Goal: Task Accomplishment & Management: Complete application form

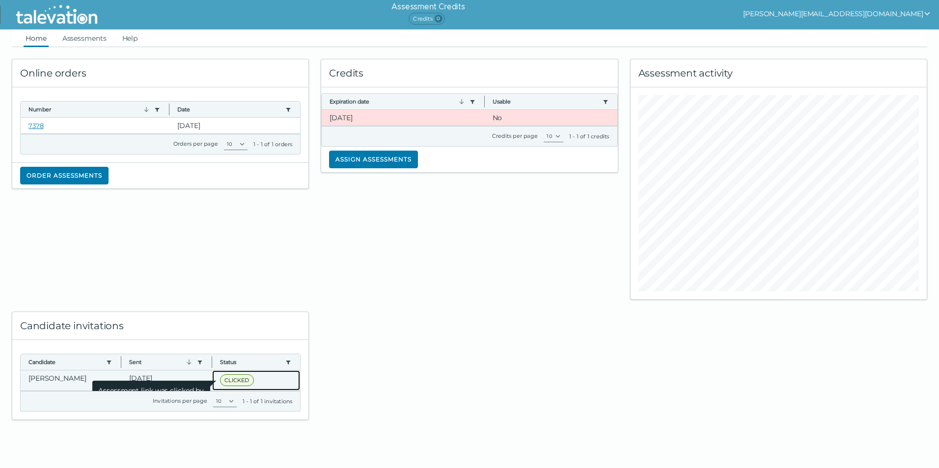
click at [233, 382] on span "CLICKED" at bounding box center [236, 381] width 33 height 12
click at [136, 381] on span "Assessment link was clicked by candidate" at bounding box center [151, 394] width 118 height 27
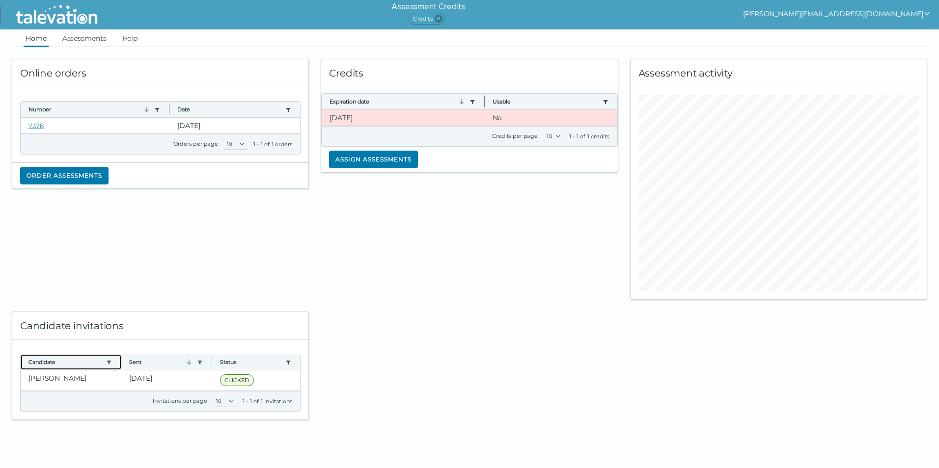
click at [63, 369] on clr-dg-column "Candidate Use left or right key to resize the column" at bounding box center [71, 362] width 101 height 16
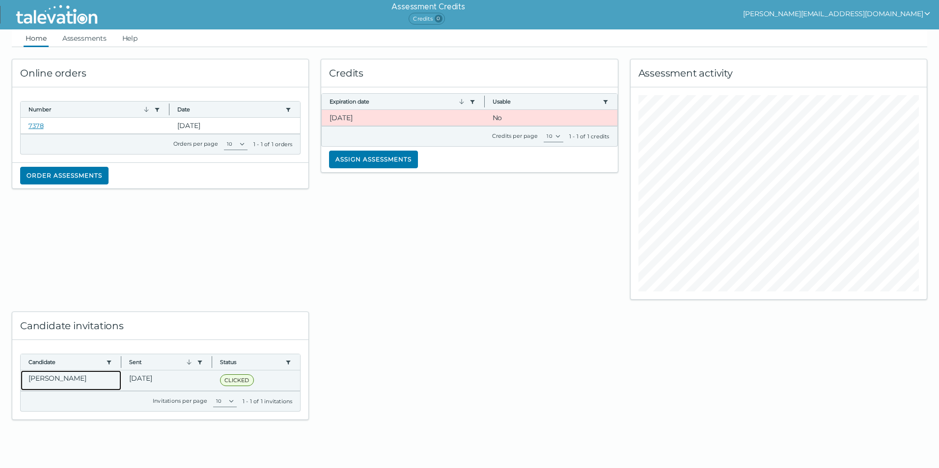
click at [63, 378] on clr-dg-cell "[PERSON_NAME]" at bounding box center [71, 381] width 101 height 20
drag, startPoint x: 63, startPoint y: 378, endPoint x: 474, endPoint y: 287, distance: 421.2
click at [474, 287] on div "Credits Expiration date Use left or right key to resize the column Usable Use l…" at bounding box center [469, 173] width 309 height 253
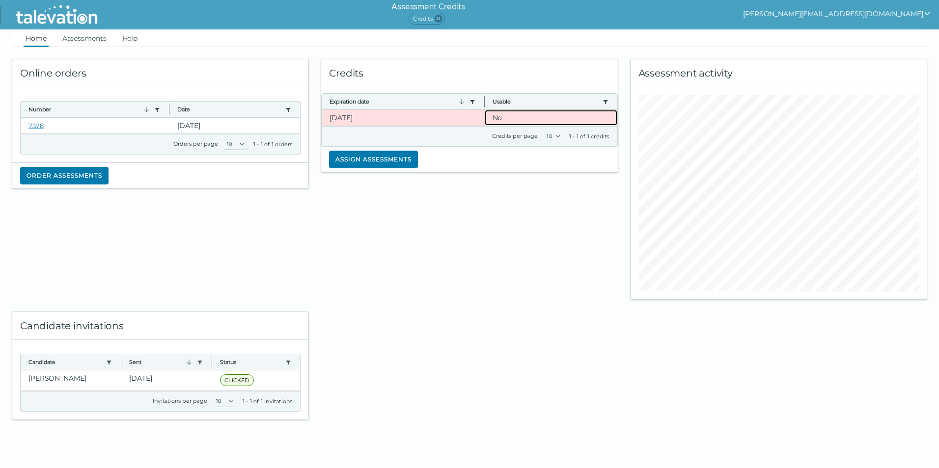
click at [506, 118] on clr-dg-cell "No" at bounding box center [551, 118] width 133 height 16
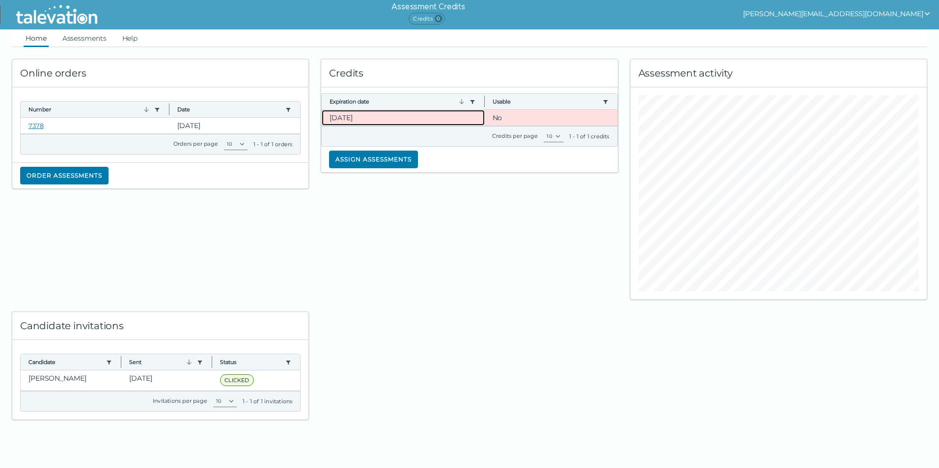
click at [475, 117] on clr-dg-cell "[DATE]" at bounding box center [403, 118] width 163 height 16
click at [340, 117] on clr-dg-cell "[DATE]" at bounding box center [403, 118] width 163 height 16
click at [379, 74] on div "Credits" at bounding box center [469, 73] width 296 height 28
click at [887, 15] on button "[PERSON_NAME][EMAIL_ADDRESS][DOMAIN_NAME]" at bounding box center [837, 14] width 188 height 12
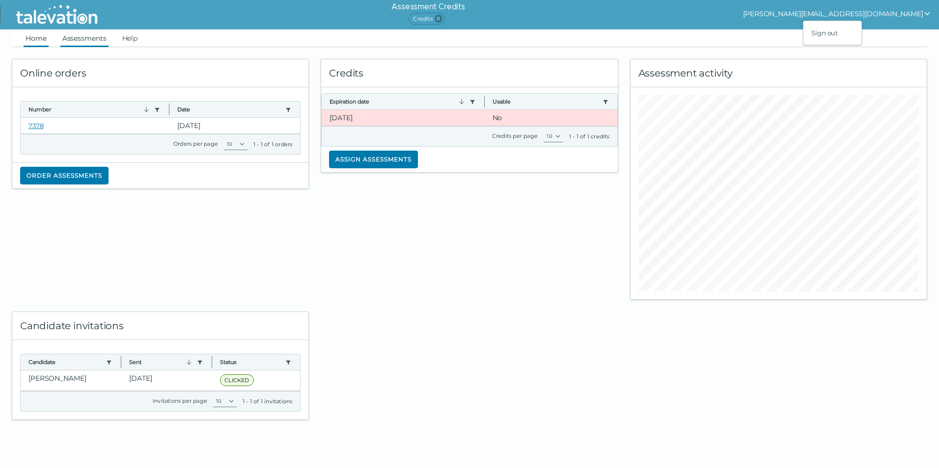
click at [62, 40] on link "Assessments" at bounding box center [84, 38] width 48 height 18
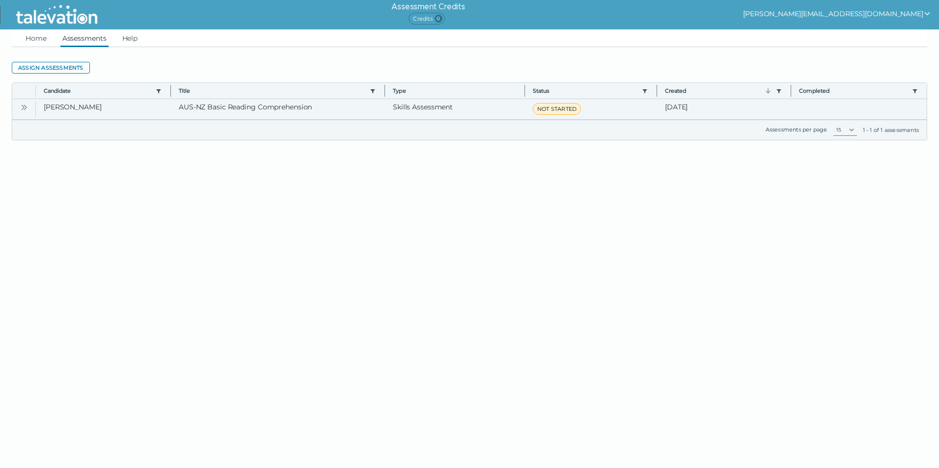
click at [27, 105] on button "Open" at bounding box center [24, 107] width 12 height 12
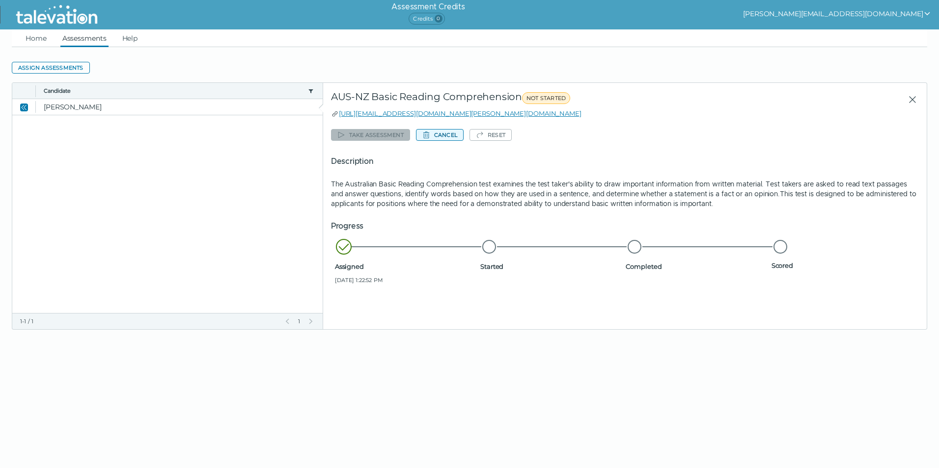
click at [438, 135] on button "Cancel" at bounding box center [440, 135] width 48 height 12
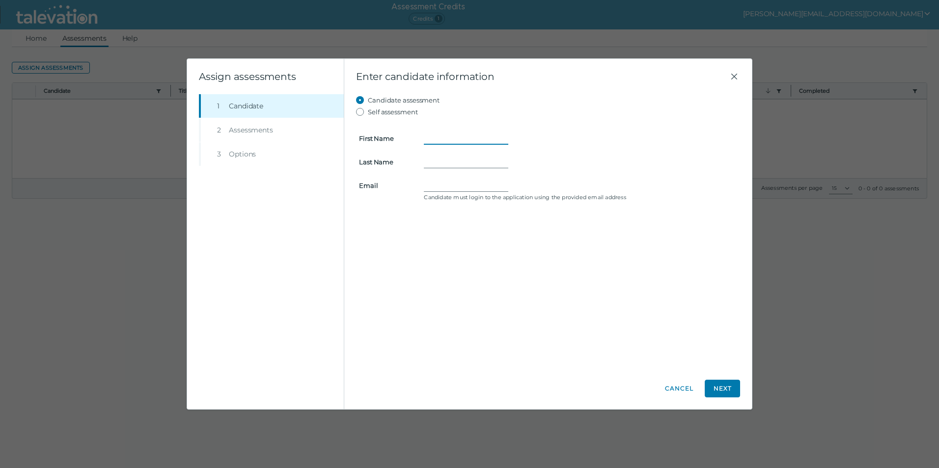
click at [462, 139] on input "First Name" at bounding box center [466, 139] width 84 height 12
type input "[PERSON_NAME]"
type input "[PERSON_NAME][EMAIL_ADDRESS][DOMAIN_NAME]"
click at [725, 390] on button "Next" at bounding box center [722, 389] width 35 height 18
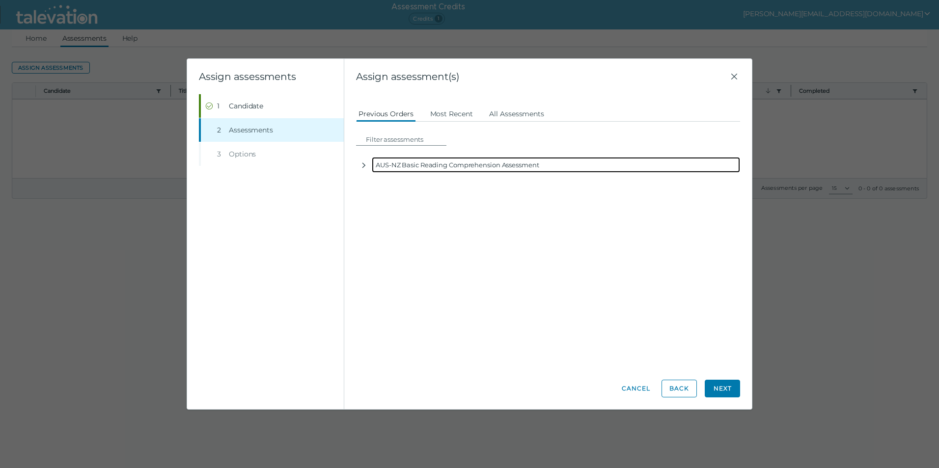
click at [389, 170] on div "AUS-NZ Basic Reading Comprehension Assessment" at bounding box center [556, 165] width 368 height 16
click at [363, 163] on icon "button" at bounding box center [363, 165] width 3 height 5
click at [363, 163] on icon "button" at bounding box center [364, 166] width 8 height 8
click at [365, 163] on icon "button" at bounding box center [364, 166] width 8 height 8
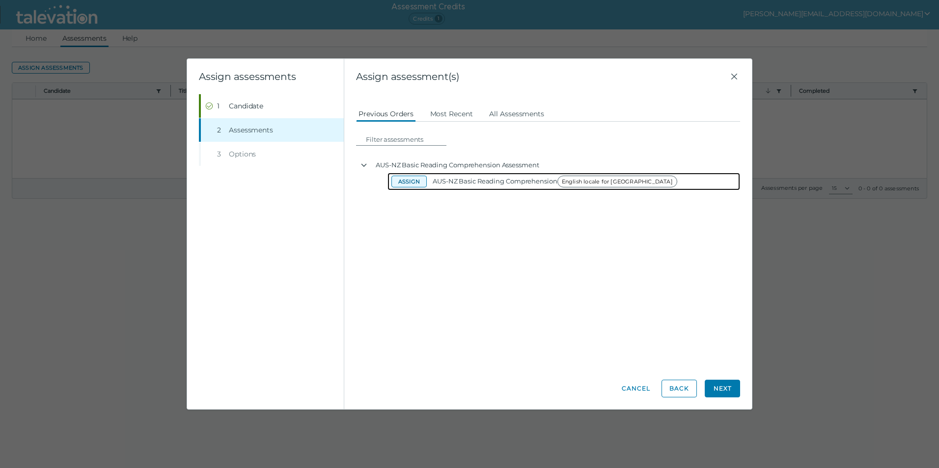
click at [409, 181] on button "Assign" at bounding box center [408, 182] width 35 height 12
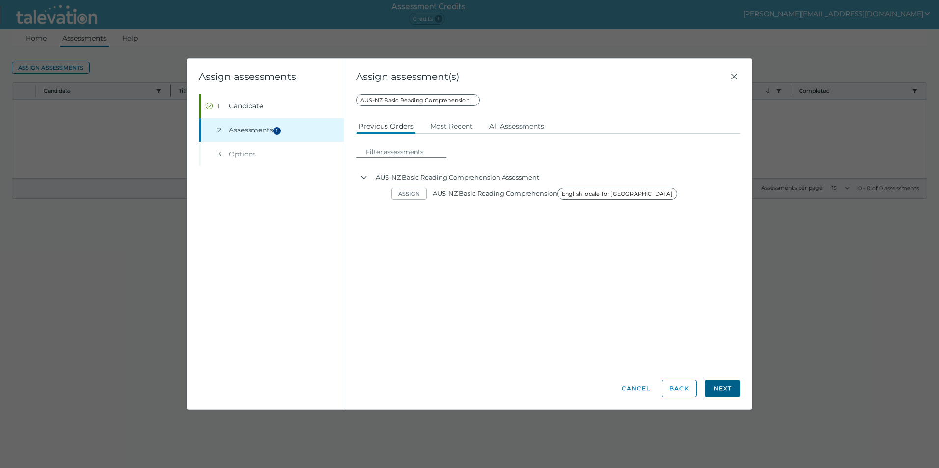
click at [722, 387] on button "Next" at bounding box center [722, 389] width 35 height 18
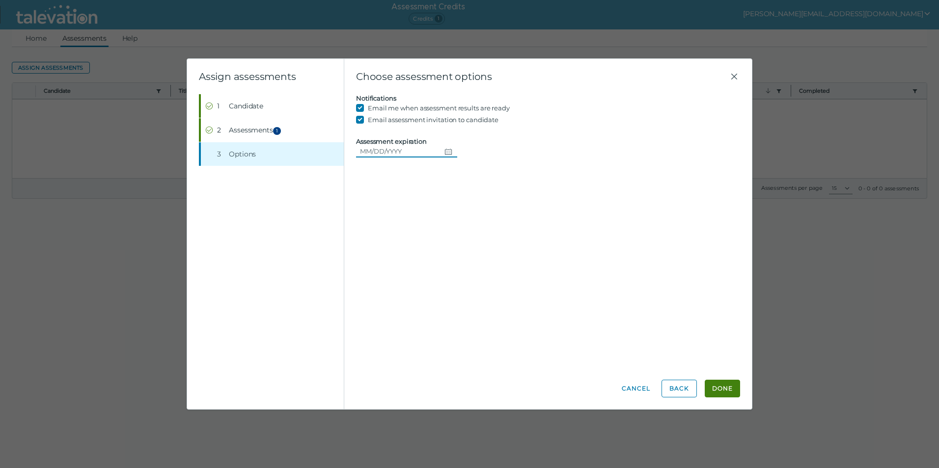
click at [374, 149] on input "Assessment expiration" at bounding box center [398, 151] width 84 height 12
click at [445, 152] on icon "Choose date" at bounding box center [448, 152] width 7 height 6
click at [459, 239] on button "10" at bounding box center [462, 232] width 18 height 18
type input "[DATE]"
click at [720, 386] on button "Done" at bounding box center [722, 389] width 35 height 18
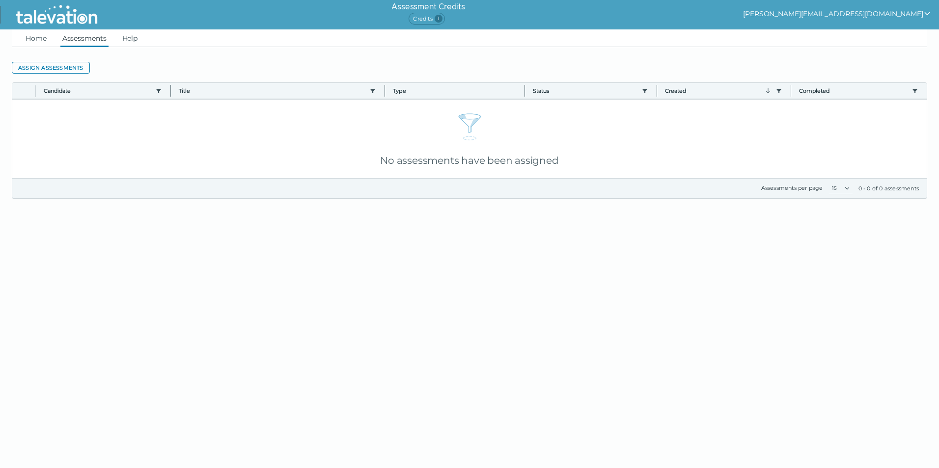
click at [444, 17] on span "Credits 1" at bounding box center [426, 19] width 36 height 12
click at [42, 67] on button "Assign assessments" at bounding box center [51, 68] width 78 height 12
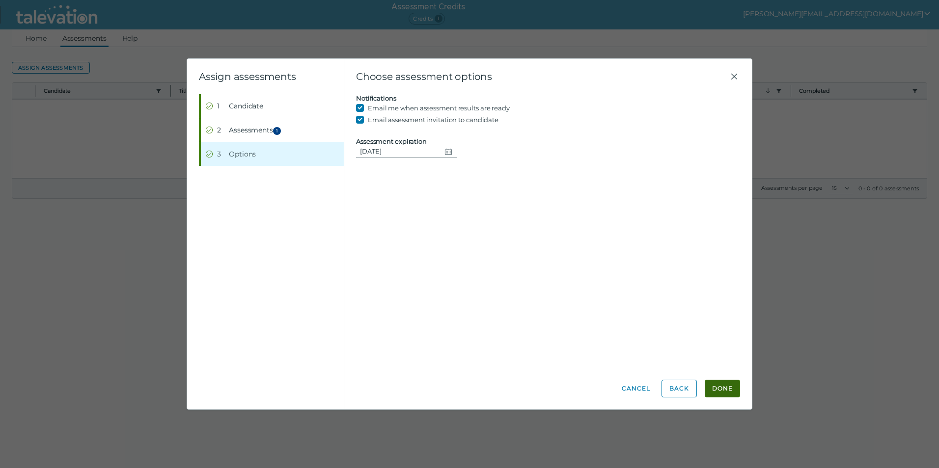
click at [733, 393] on button "Done" at bounding box center [722, 389] width 35 height 18
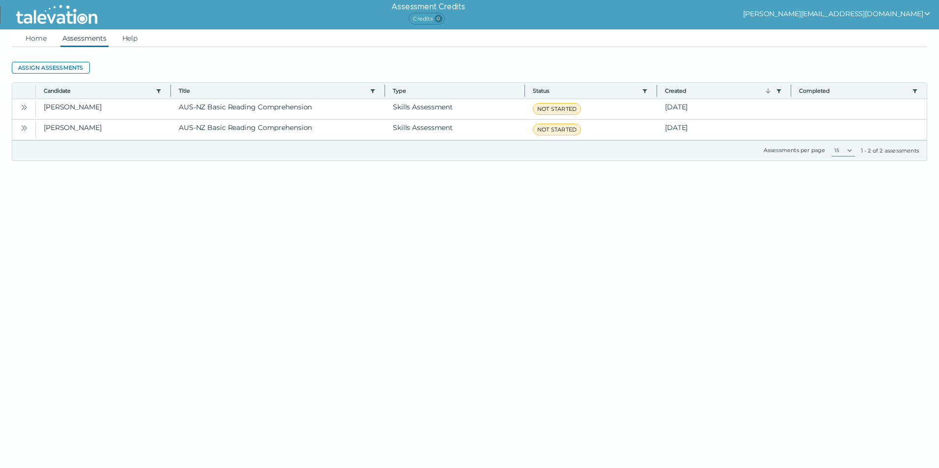
click at [29, 106] on button "Open" at bounding box center [24, 107] width 12 height 12
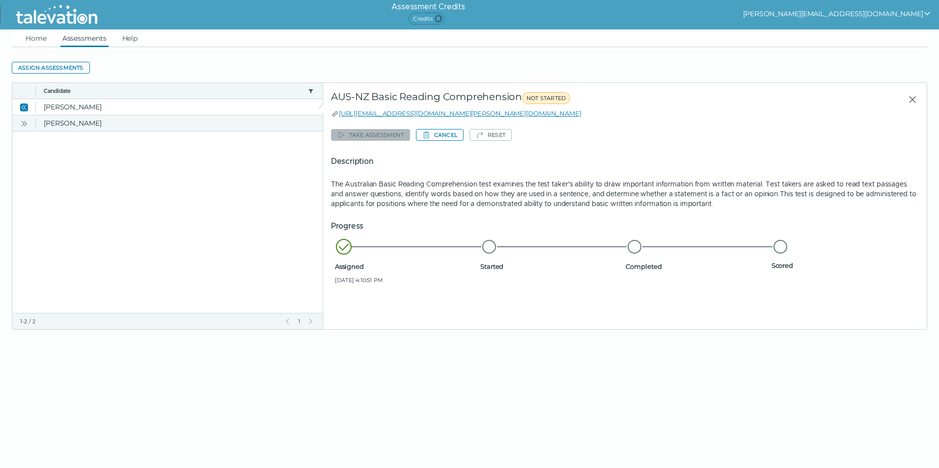
click at [22, 122] on icon "Open" at bounding box center [24, 124] width 8 height 8
click at [19, 105] on button "Open" at bounding box center [24, 107] width 12 height 12
click at [25, 121] on icon "Open" at bounding box center [24, 124] width 8 height 8
click at [30, 109] on button "Open" at bounding box center [24, 107] width 12 height 12
click at [29, 124] on button "Open" at bounding box center [24, 123] width 12 height 12
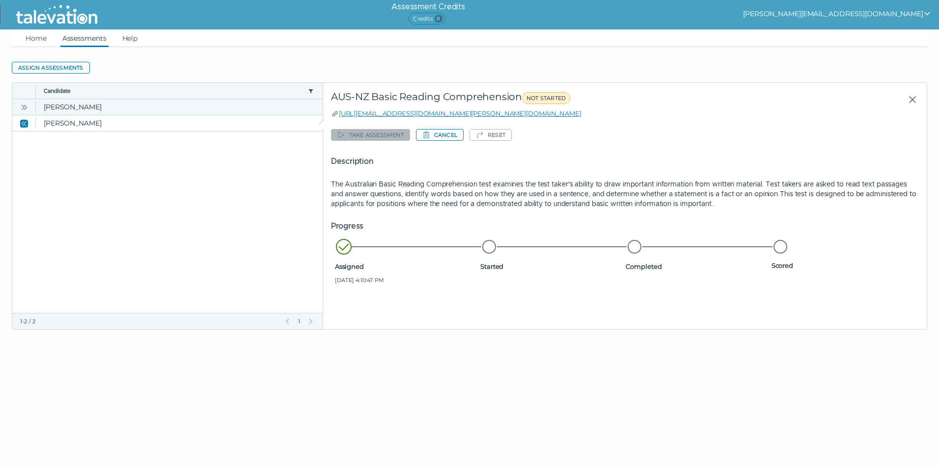
click at [30, 110] on button "Open" at bounding box center [24, 107] width 12 height 12
click at [33, 115] on clr-dg-row "[PERSON_NAME] AUS-NZ Basic Reading Comprehension Skills Assessment NOT STARTED …" at bounding box center [167, 123] width 311 height 16
click at [49, 41] on ul "Home Assessments Help" at bounding box center [469, 38] width 915 height 18
click at [41, 40] on link "Home" at bounding box center [36, 38] width 25 height 18
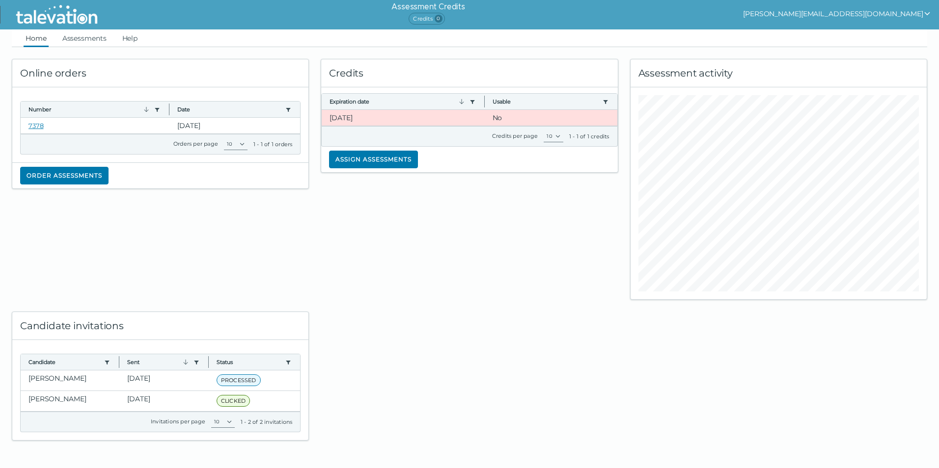
click at [436, 327] on div at bounding box center [469, 370] width 309 height 141
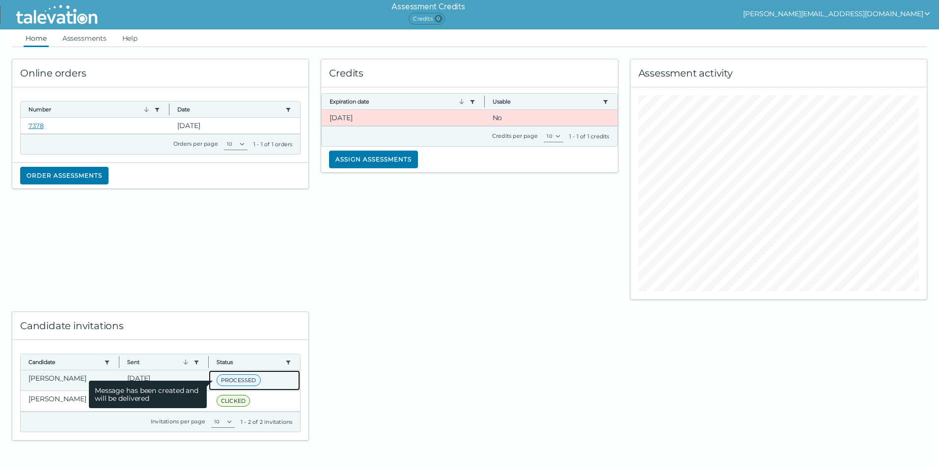
click at [245, 386] on span "PROCESSED" at bounding box center [239, 381] width 44 height 12
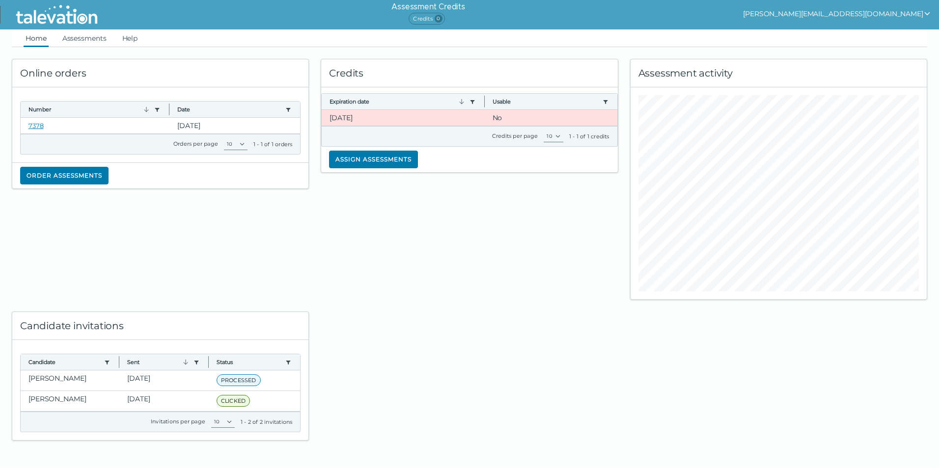
click at [452, 376] on div at bounding box center [469, 370] width 309 height 141
click at [483, 329] on div at bounding box center [469, 370] width 309 height 141
click at [706, 376] on div "Online orders Number Use left or right key to resize the column Date Use left o…" at bounding box center [469, 244] width 927 height 394
drag, startPoint x: 508, startPoint y: 246, endPoint x: 550, endPoint y: 195, distance: 66.3
click at [508, 246] on div "Credits Expiration date Use left or right key to resize the column Usable Use l…" at bounding box center [469, 173] width 309 height 253
